Goal: Task Accomplishment & Management: Manage account settings

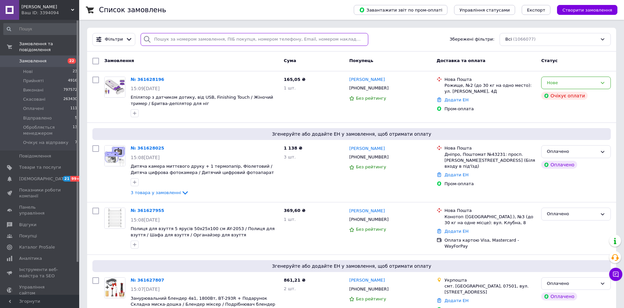
click at [177, 38] on input "search" at bounding box center [254, 39] width 227 height 13
paste input "360877474"
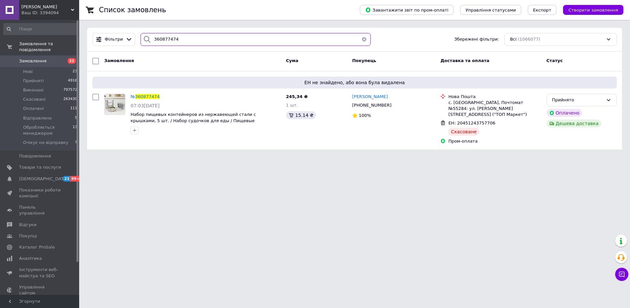
type input "360877474"
click at [146, 96] on span "360877474" at bounding box center [147, 96] width 24 height 5
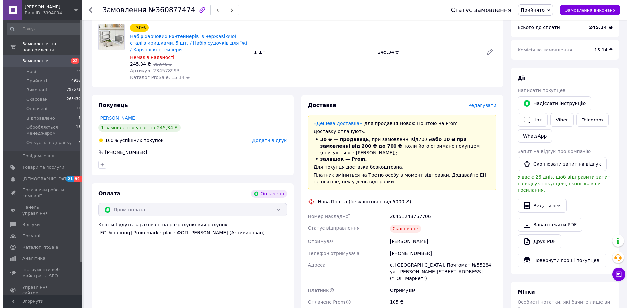
scroll to position [253, 0]
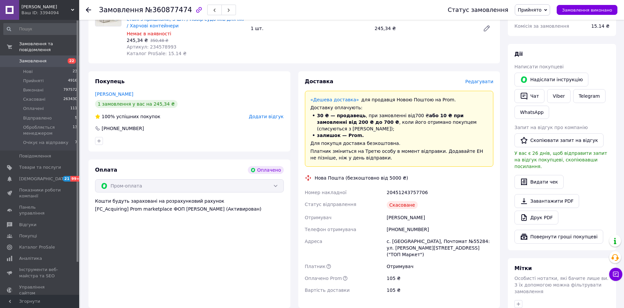
click at [485, 79] on span "Редагувати" at bounding box center [479, 81] width 28 height 5
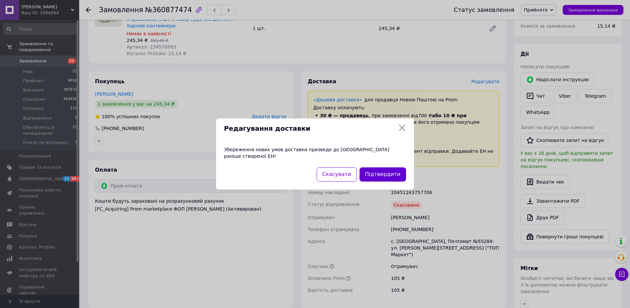
click at [385, 167] on button "Підтвердити" at bounding box center [383, 174] width 47 height 14
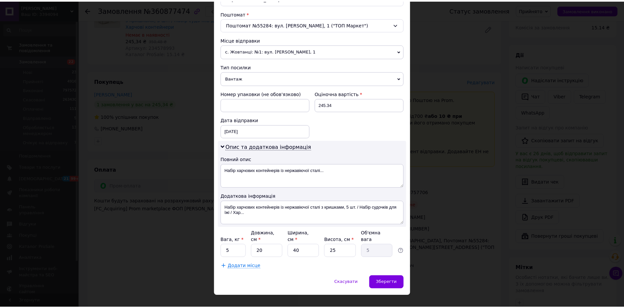
scroll to position [204, 0]
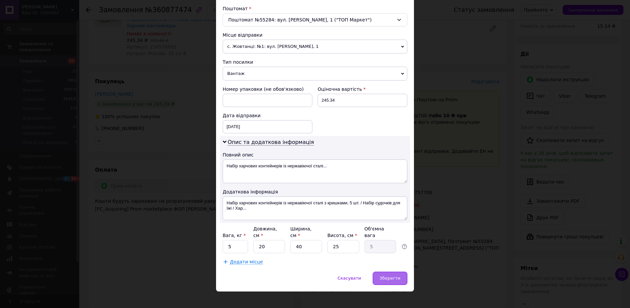
click at [381, 272] on div "Зберегти" at bounding box center [390, 278] width 35 height 13
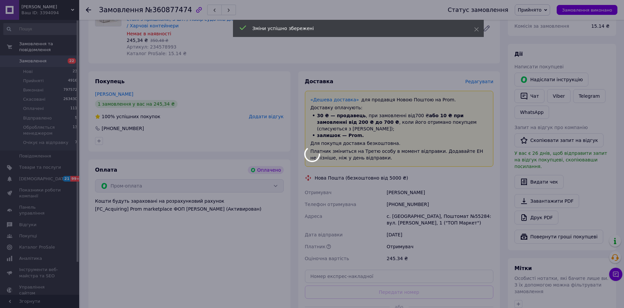
scroll to position [356, 0]
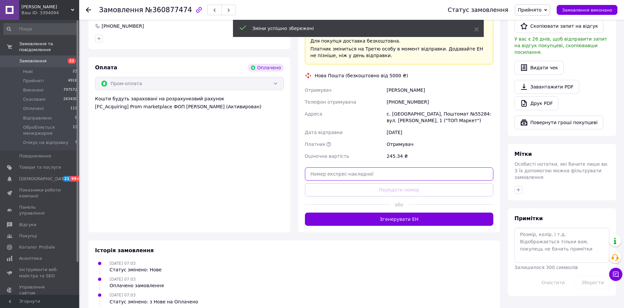
click at [378, 167] on input "text" at bounding box center [399, 173] width 189 height 13
paste input "20451247233251"
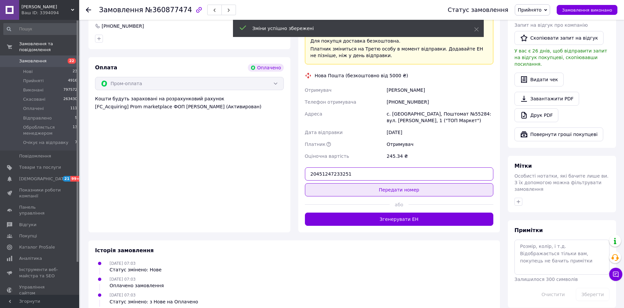
type input "20451247233251"
click at [387, 183] on button "Передати номер" at bounding box center [399, 189] width 189 height 13
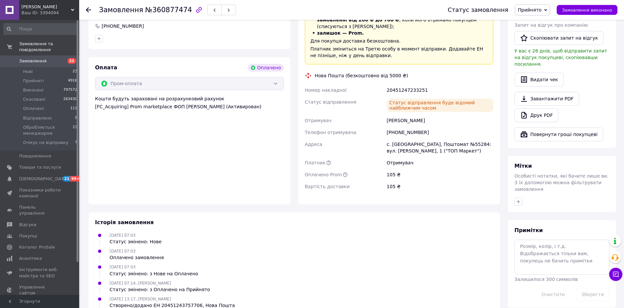
drag, startPoint x: 57, startPoint y: 3, endPoint x: 42, endPoint y: 82, distance: 80.7
click at [57, 4] on div "[PERSON_NAME] ID: 3394094" at bounding box center [49, 10] width 60 height 20
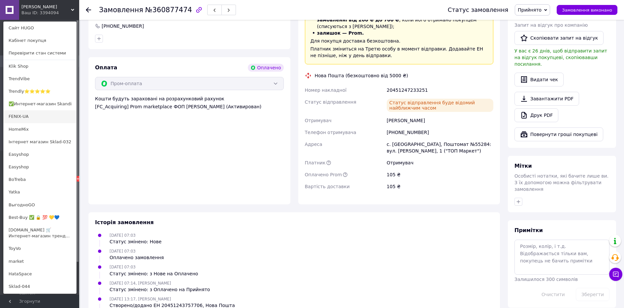
scroll to position [390, 0]
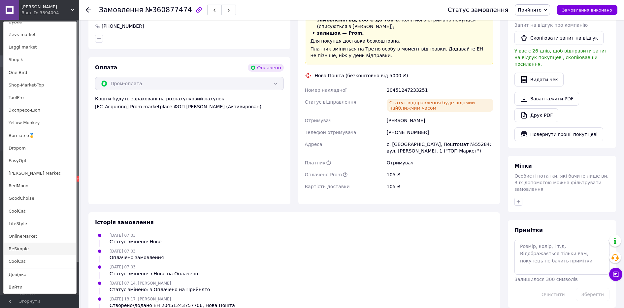
click at [24, 246] on link "BeSimple" at bounding box center [40, 249] width 73 height 13
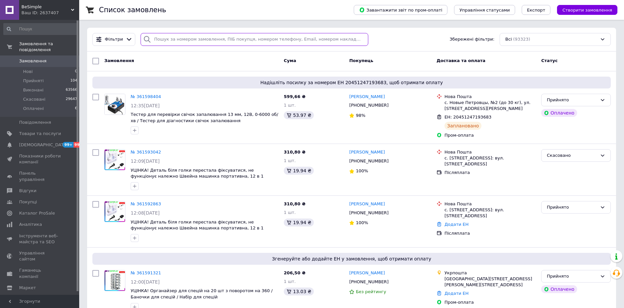
click at [158, 38] on input "search" at bounding box center [254, 39] width 227 height 13
paste input "361285153"
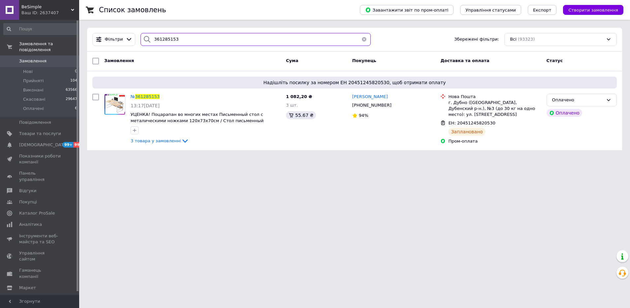
type input "361285153"
click at [144, 94] on span "361285153" at bounding box center [147, 96] width 24 height 5
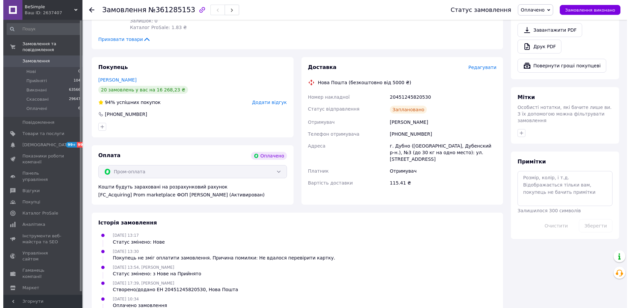
scroll to position [425, 0]
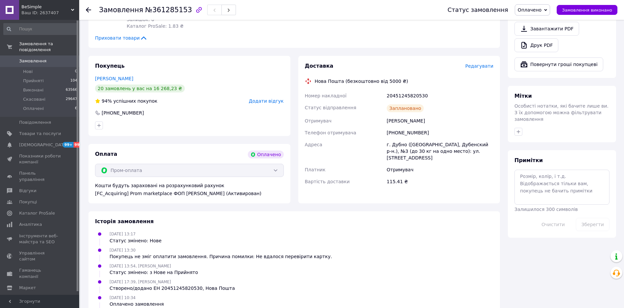
click at [484, 63] on span "Редагувати" at bounding box center [479, 65] width 28 height 5
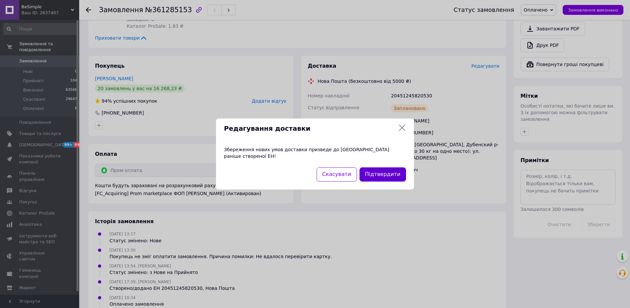
click at [398, 168] on button "Підтвердити" at bounding box center [383, 174] width 47 height 14
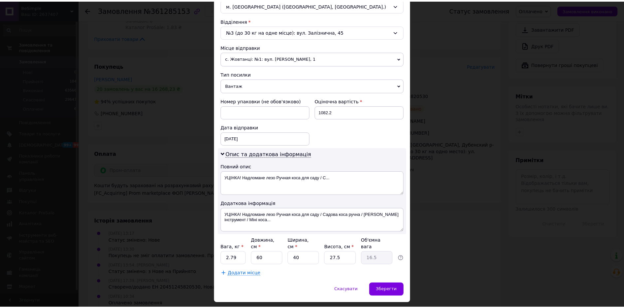
scroll to position [204, 0]
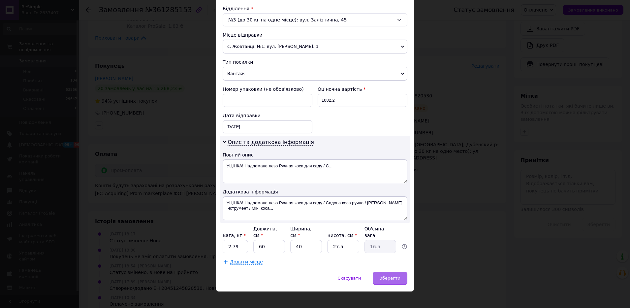
click at [392, 276] on span "Зберегти" at bounding box center [390, 278] width 21 height 5
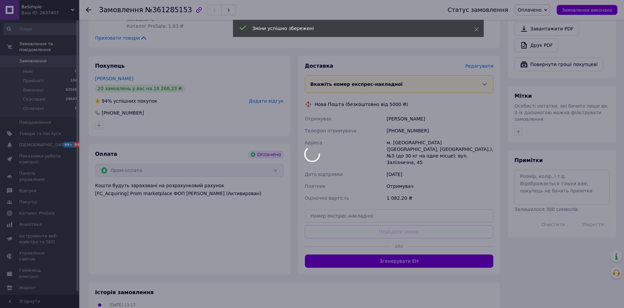
scroll to position [433, 0]
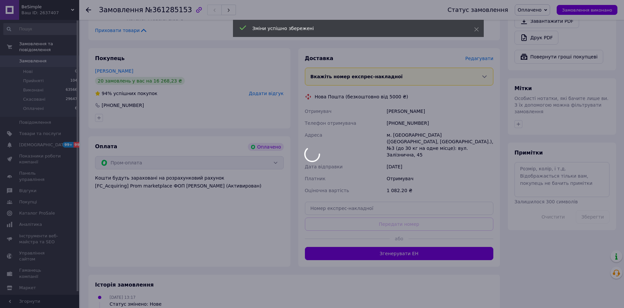
click at [387, 189] on div at bounding box center [312, 154] width 624 height 308
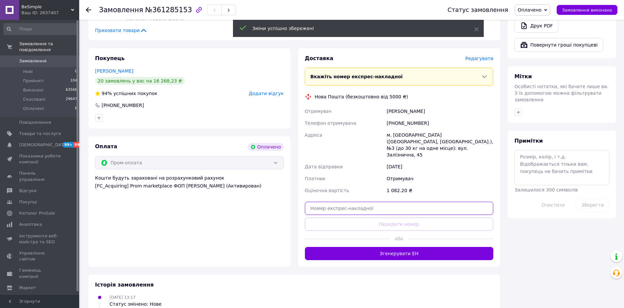
click at [387, 202] on input "text" at bounding box center [399, 208] width 189 height 13
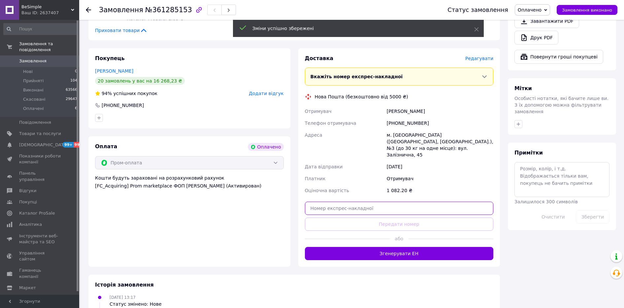
paste input "20451247235012"
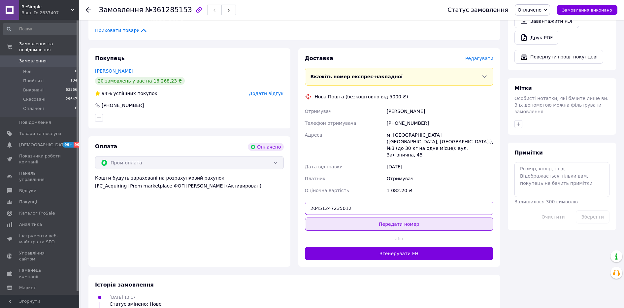
type input "20451247235012"
click at [387, 218] on button "Передати номер" at bounding box center [399, 224] width 189 height 13
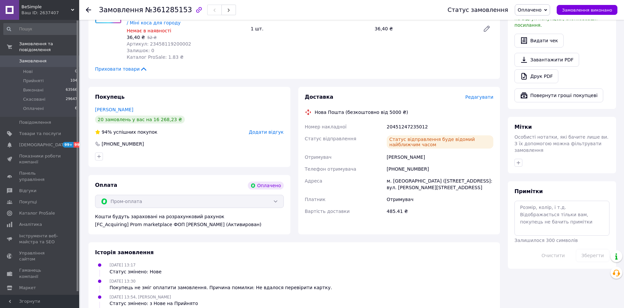
scroll to position [409, 0]
